Goal: Information Seeking & Learning: Learn about a topic

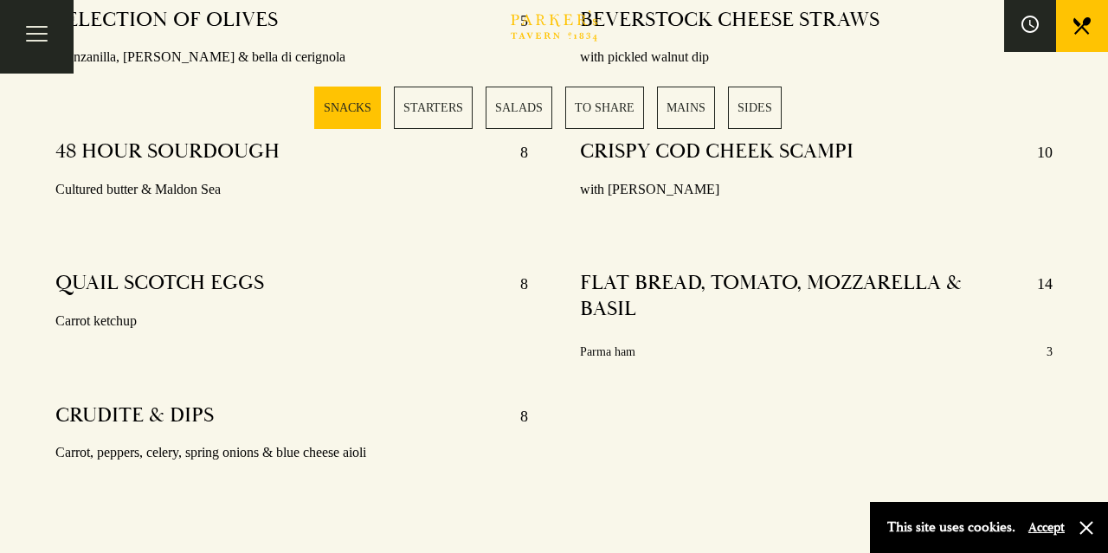
scroll to position [810, 0]
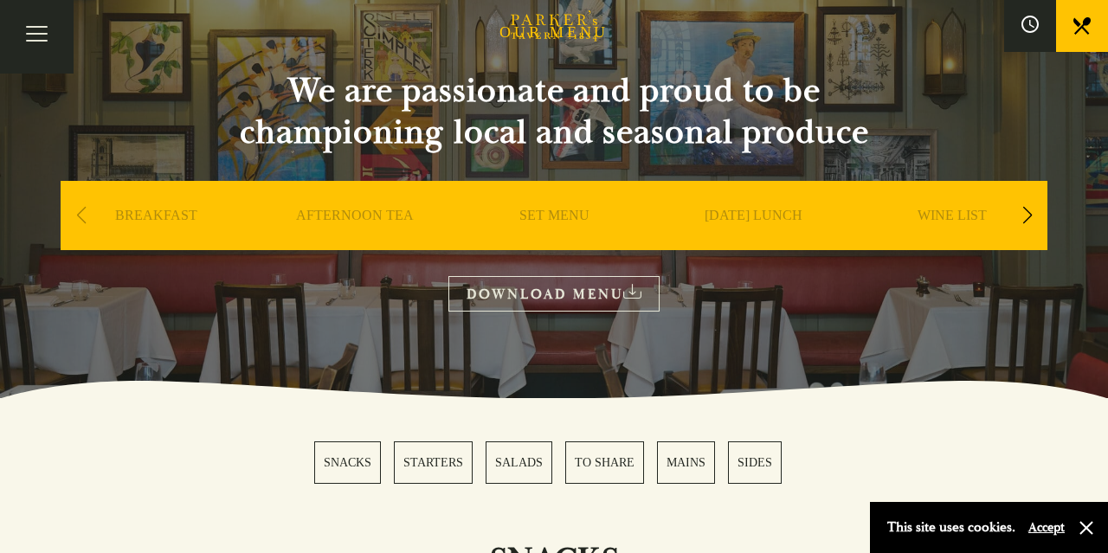
drag, startPoint x: 645, startPoint y: 280, endPoint x: 638, endPoint y: 241, distance: 40.4
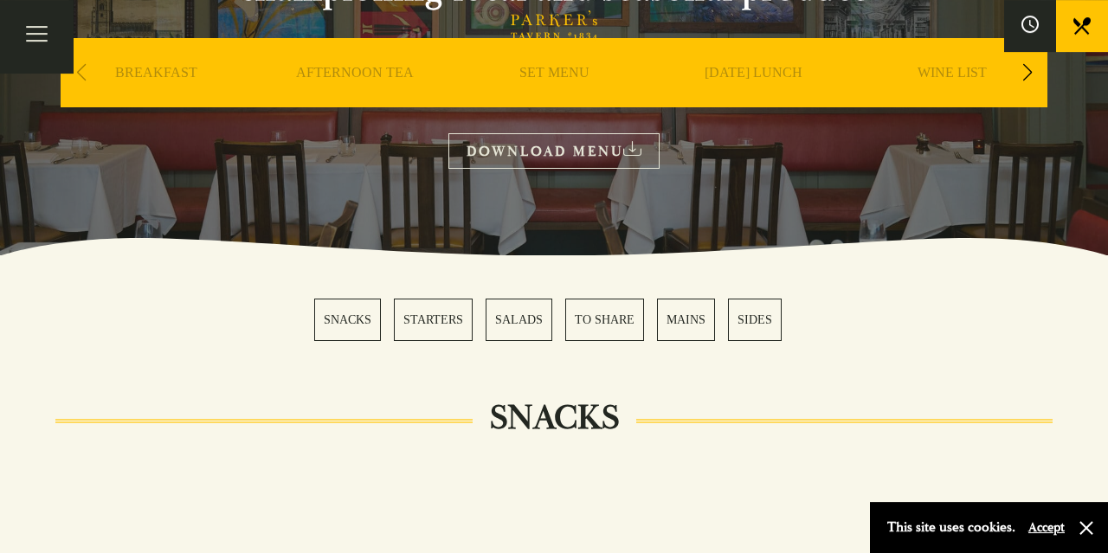
scroll to position [174, 0]
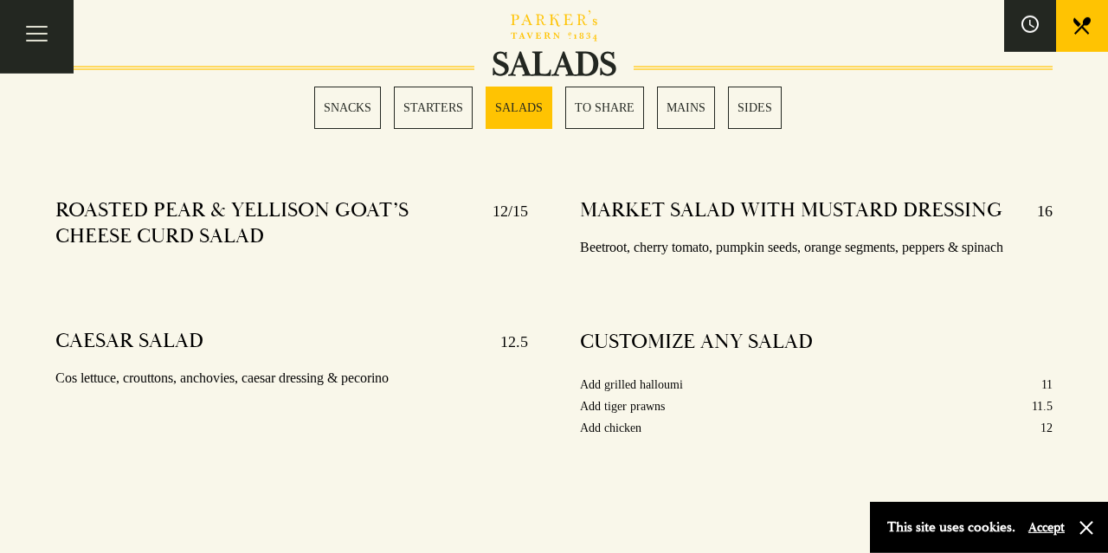
drag, startPoint x: 731, startPoint y: 466, endPoint x: 720, endPoint y: 461, distance: 12.1
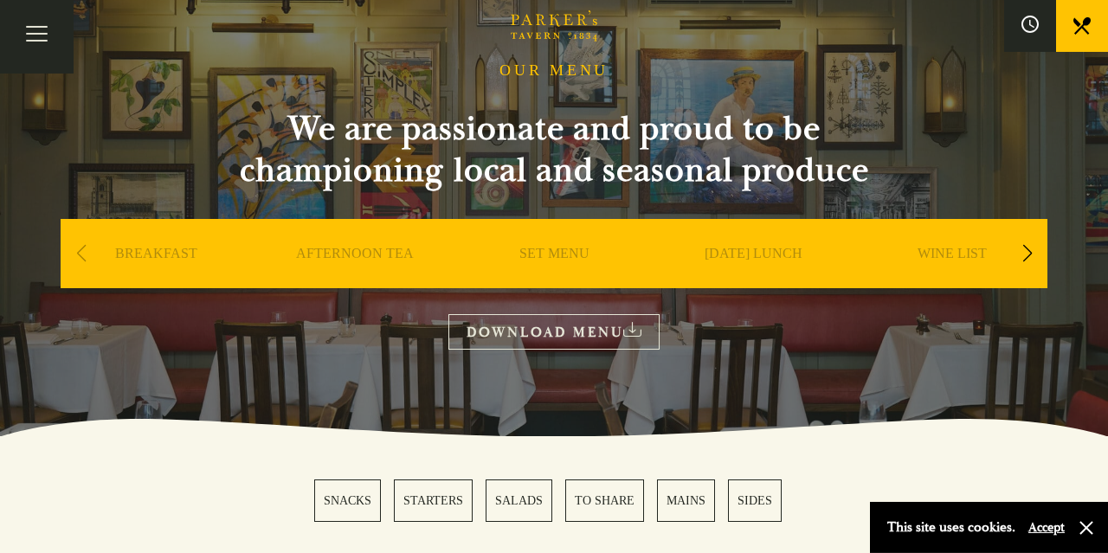
scroll to position [113, 0]
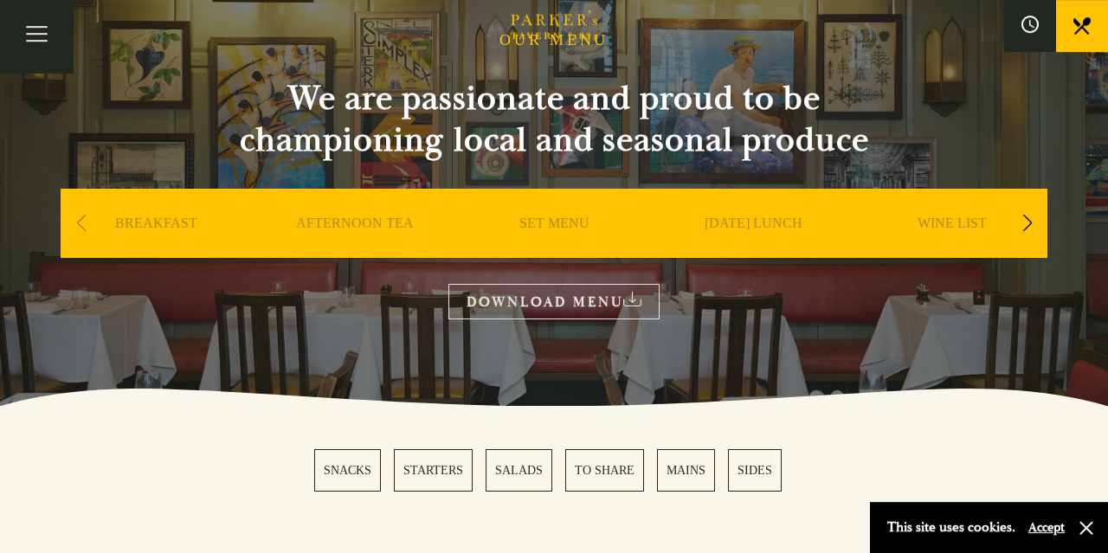
click at [1036, 233] on div "Next slide" at bounding box center [1026, 223] width 23 height 38
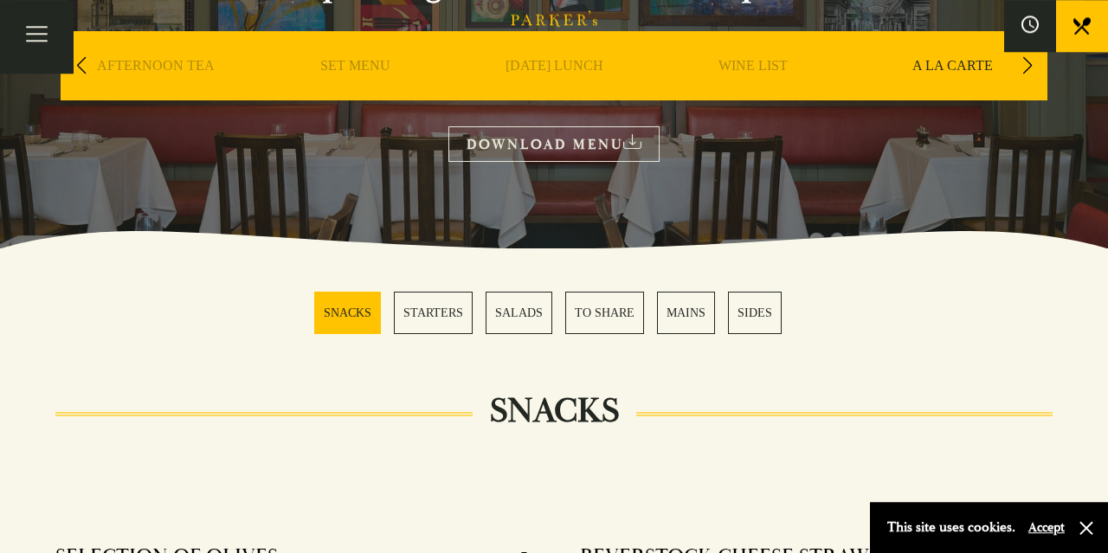
scroll to position [0, 0]
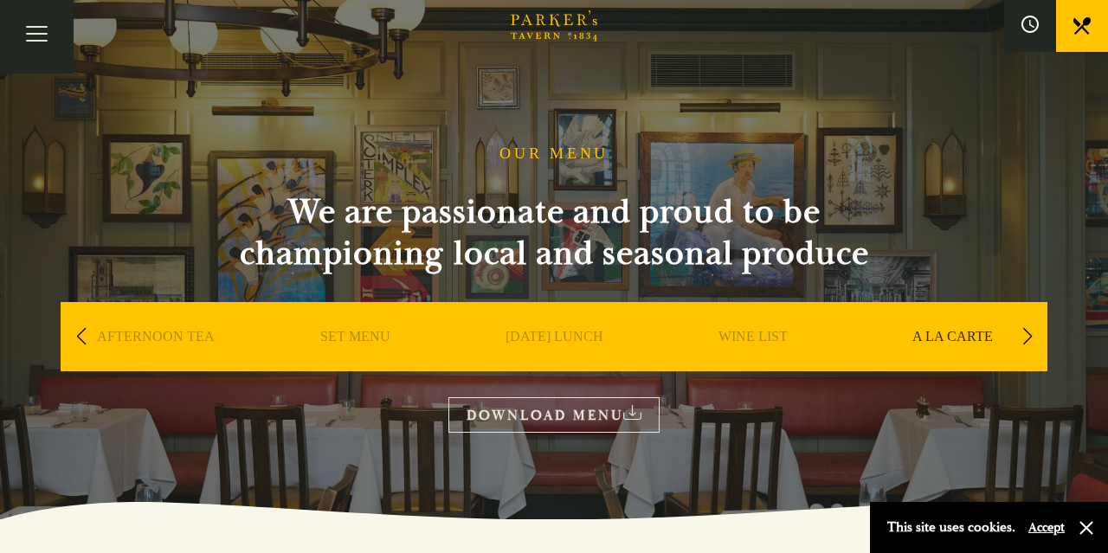
drag, startPoint x: 915, startPoint y: 221, endPoint x: 705, endPoint y: 157, distance: 219.0
click at [774, 333] on link "WINE LIST" at bounding box center [752, 362] width 69 height 69
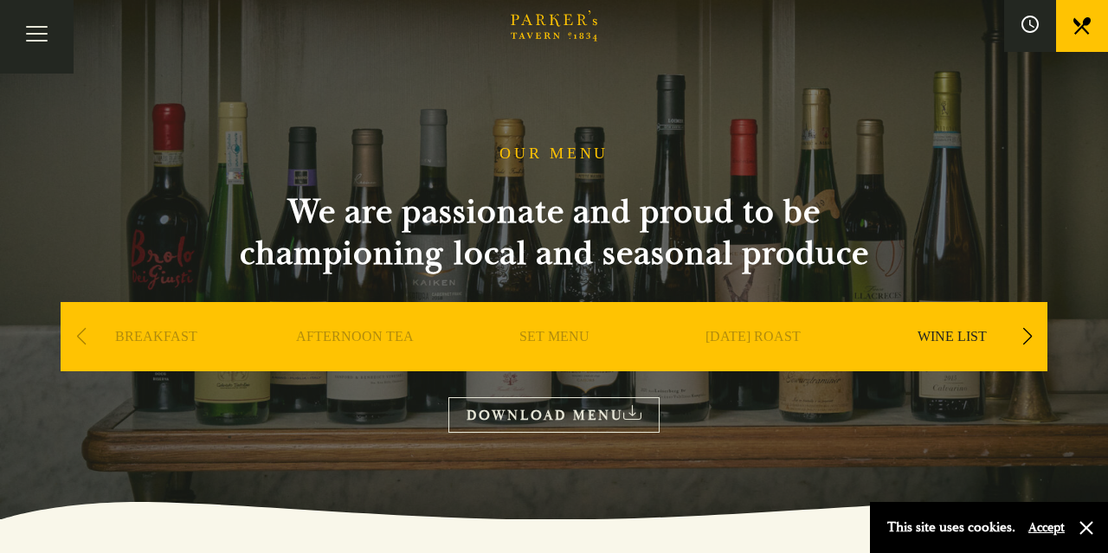
click at [543, 350] on link "SET MENU" at bounding box center [554, 362] width 70 height 69
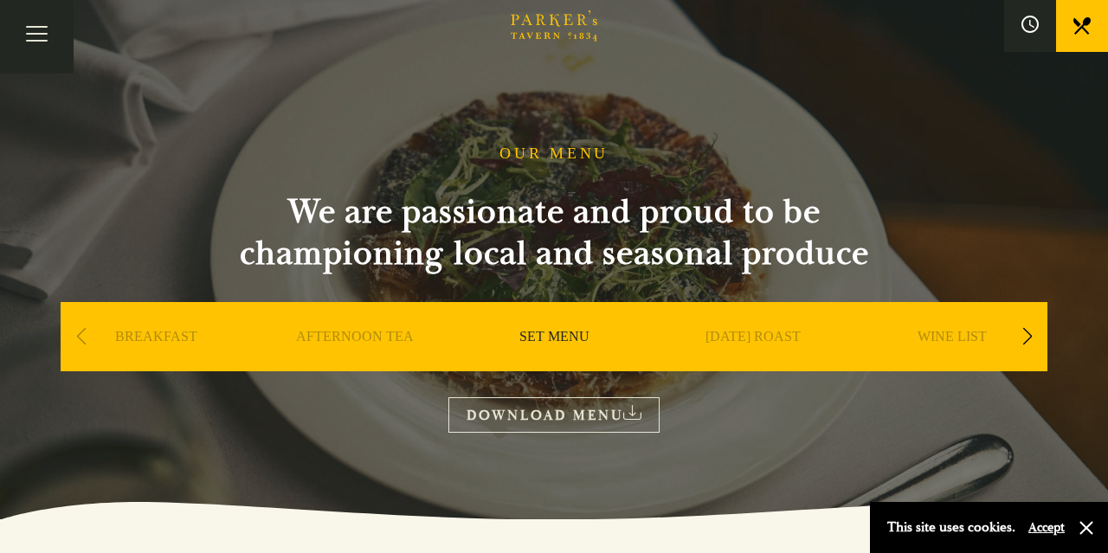
drag, startPoint x: 766, startPoint y: 328, endPoint x: 734, endPoint y: 226, distance: 107.0
click at [404, 335] on link "AFTERNOON TEA" at bounding box center [355, 362] width 118 height 69
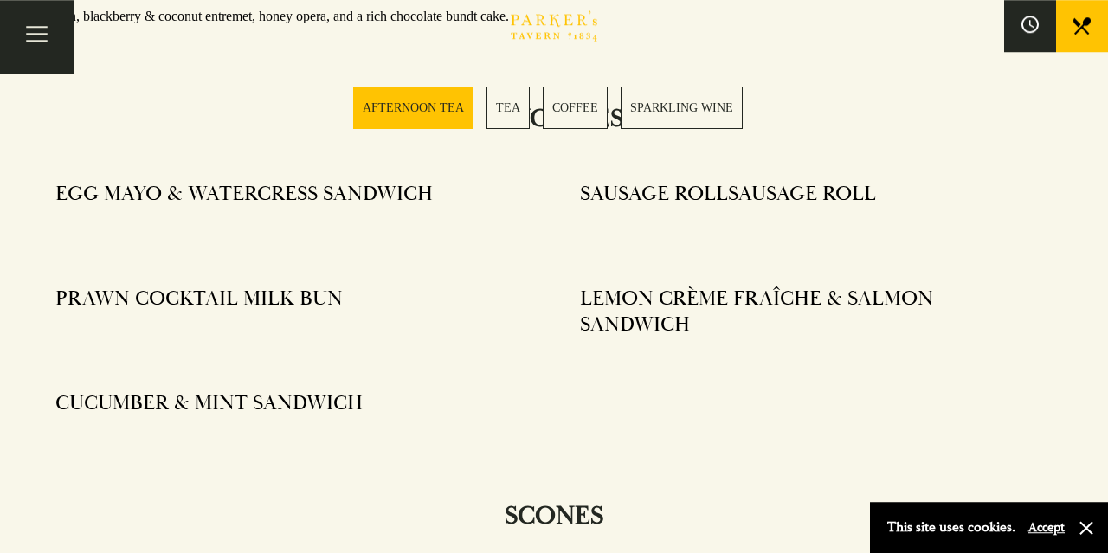
scroll to position [990, 0]
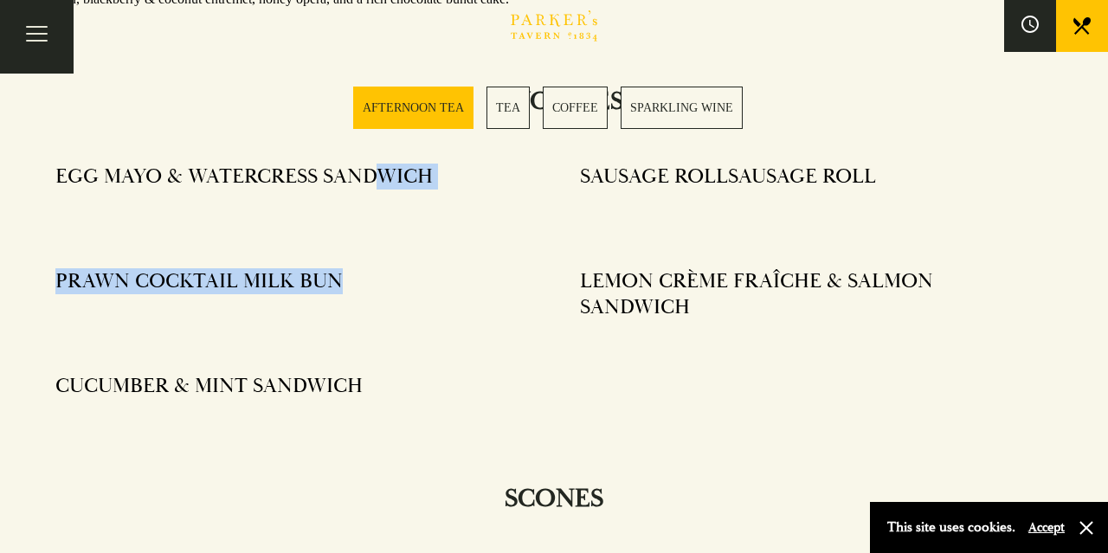
drag, startPoint x: 378, startPoint y: 211, endPoint x: 318, endPoint y: 335, distance: 137.8
click at [318, 335] on div "EGG MAYO & WATERCRESS SANDWICH PRAWN COCKTAIL MILK BUN CUCUMBER & MINT SANDWICH" at bounding box center [291, 308] width 524 height 314
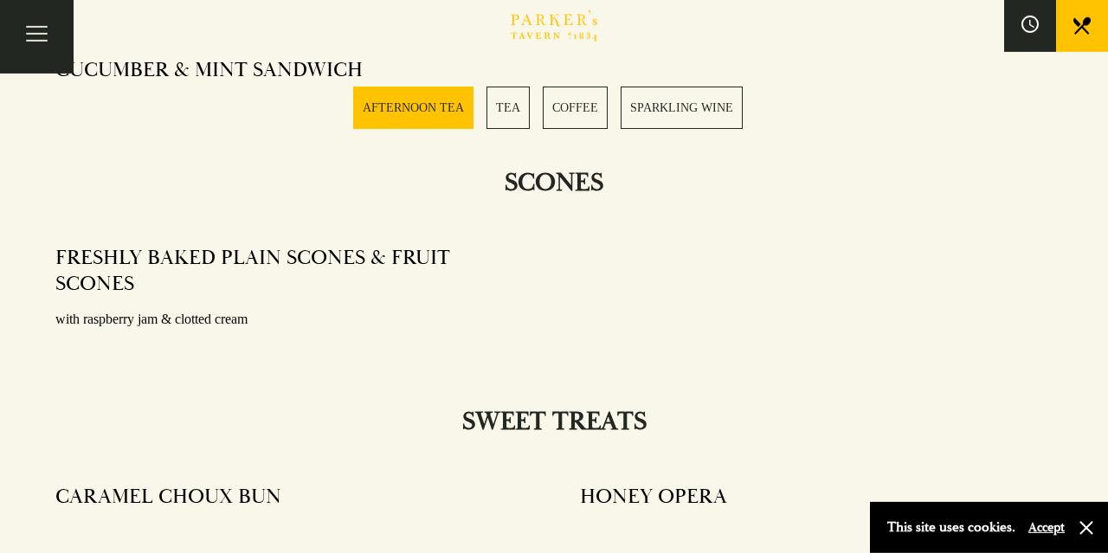
scroll to position [1350, 0]
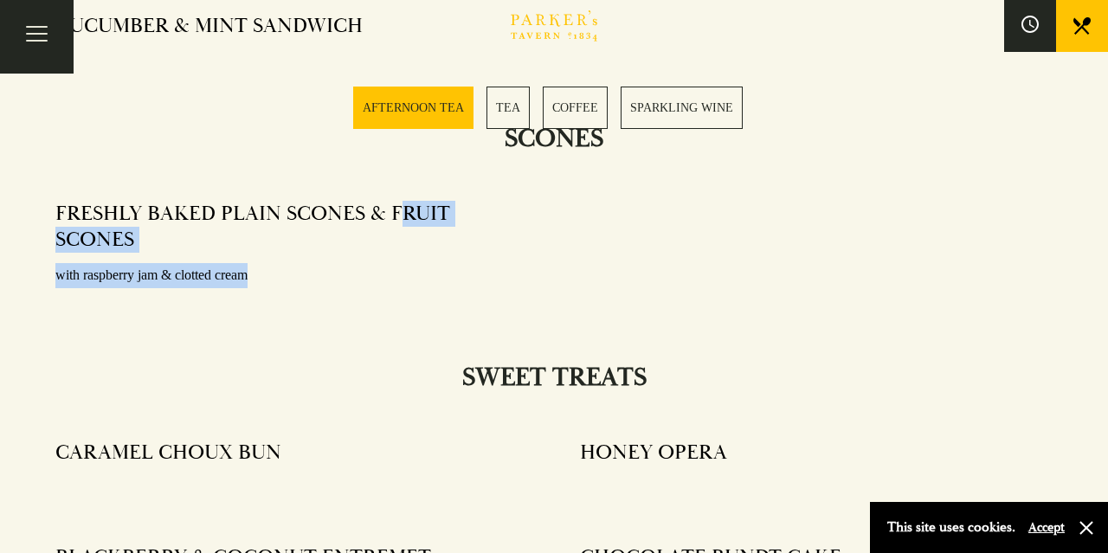
drag, startPoint x: 397, startPoint y: 247, endPoint x: 432, endPoint y: 324, distance: 85.2
click at [429, 323] on div "FRESHLY BAKED PLAIN SCONES & FRUIT SCONES with raspberry jam & clotted cream" at bounding box center [291, 267] width 524 height 156
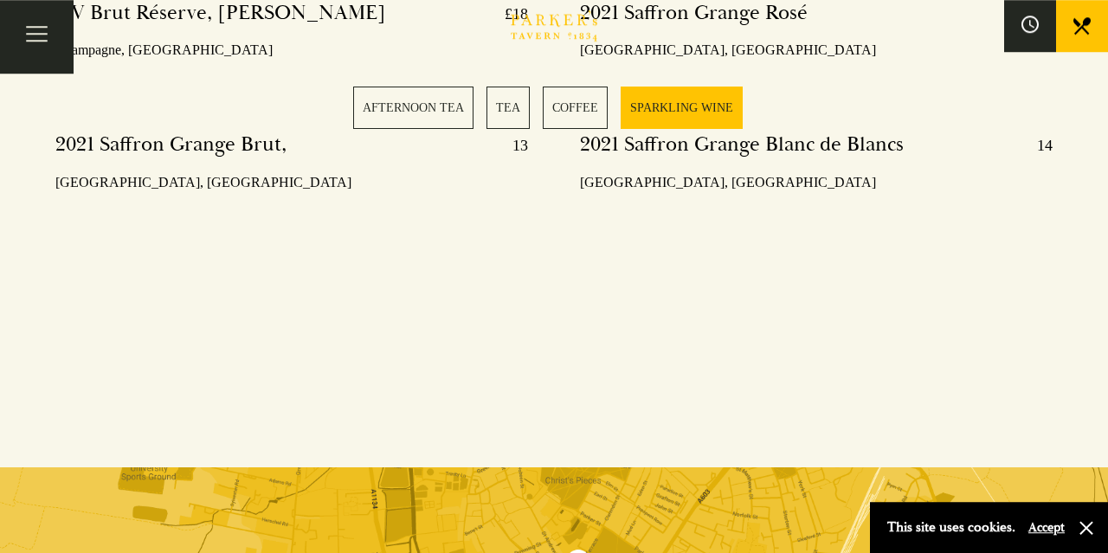
scroll to position [4259, 0]
